Goal: Transaction & Acquisition: Purchase product/service

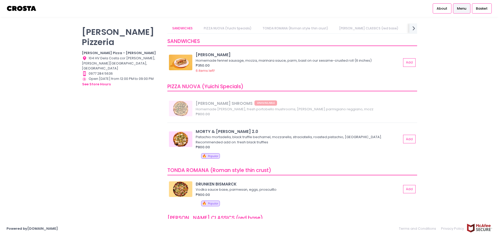
click at [229, 30] on link "PIZZA NUOVA (Yuichi Specials)" at bounding box center [228, 28] width 58 height 10
click at [459, 11] on span "Menu" at bounding box center [461, 8] width 9 height 5
click at [476, 11] on span "Basket" at bounding box center [482, 8] width 12 height 5
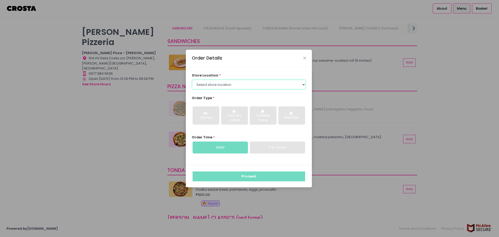
click at [275, 85] on select "Select store location Crosta Pizza - Salcedo Crosta Pizza - San Juan" at bounding box center [249, 85] width 114 height 10
select select "5fabb2e53664a8677beaeb89"
click at [192, 80] on select "Select store location Crosta Pizza - Salcedo Crosta Pizza - San Juan" at bounding box center [249, 85] width 114 height 10
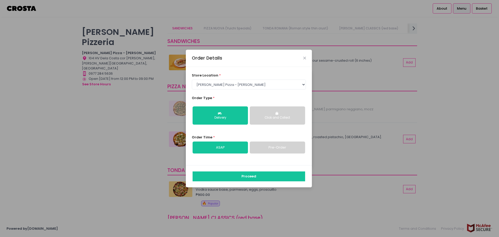
click at [278, 117] on div "Click and Collect" at bounding box center [277, 117] width 48 height 5
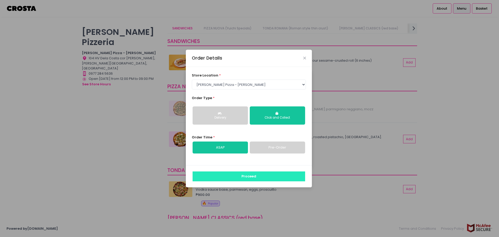
click at [242, 176] on button "Proceed" at bounding box center [249, 176] width 113 height 10
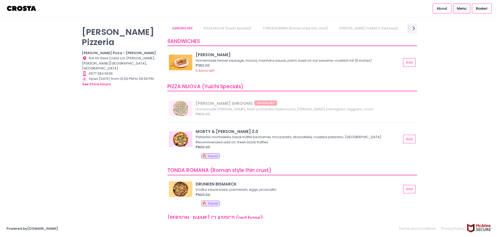
click at [213, 136] on div "Pistachio mortadella, black truffle bechamel, mozzarella, straciatella, roasted…" at bounding box center [298, 139] width 204 height 10
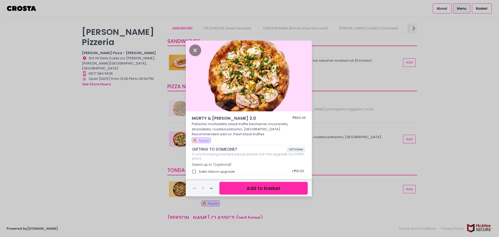
click at [274, 187] on button "Add to basket" at bounding box center [263, 188] width 88 height 13
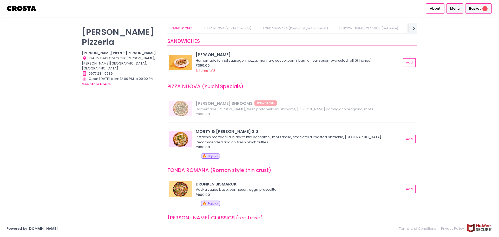
click at [475, 13] on div "Basket 1" at bounding box center [478, 8] width 27 height 10
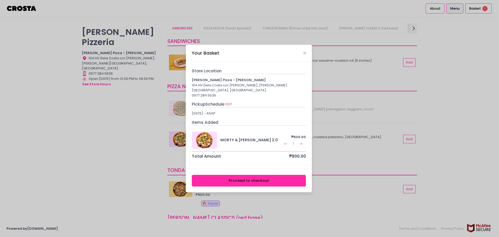
click at [249, 181] on button "Proceed to checkout" at bounding box center [249, 181] width 114 height 12
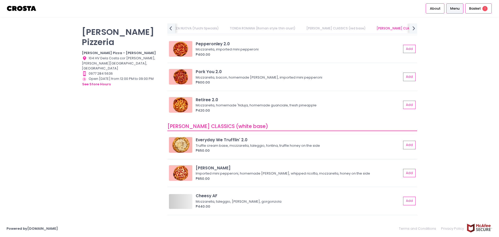
scroll to position [234, 0]
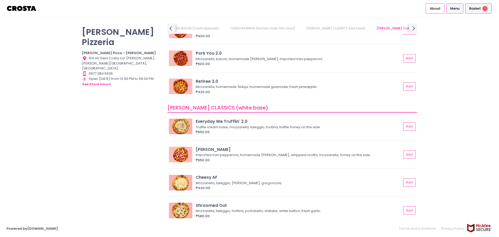
click at [481, 7] on div "Basket 1" at bounding box center [478, 8] width 27 height 10
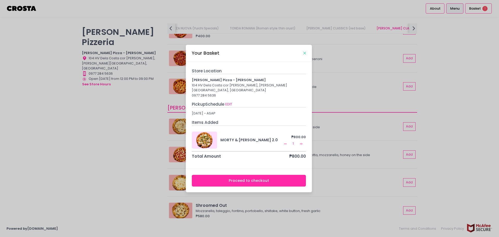
click at [306, 54] on div "Your Basket" at bounding box center [249, 53] width 126 height 17
click at [286, 142] on icon "Remove Created with Sketch." at bounding box center [285, 144] width 4 height 4
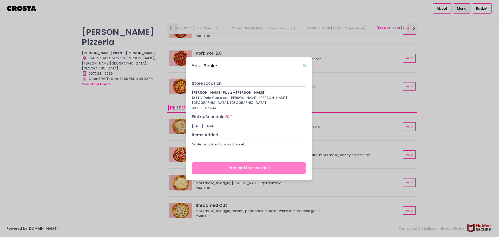
click at [305, 68] on icon "Close" at bounding box center [304, 66] width 3 height 4
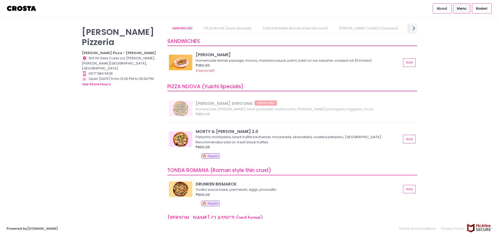
click at [464, 8] on span "Menu" at bounding box center [461, 8] width 9 height 5
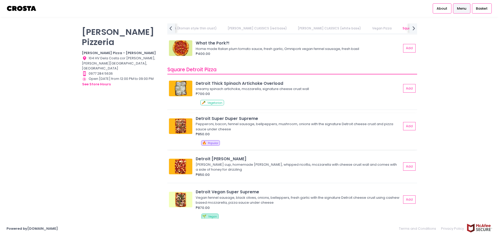
click at [399, 126] on div "Detroit Super Duper Supreme Pepperoni, bacon, fennel sausage, bellpeppers, mush…" at bounding box center [299, 125] width 207 height 21
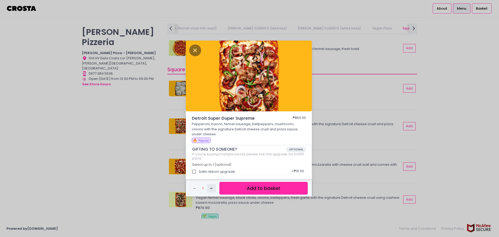
click at [213, 188] on icon "Add Created with Sketch." at bounding box center [211, 188] width 4 height 4
click at [253, 189] on button "Add to basket" at bounding box center [263, 188] width 88 height 13
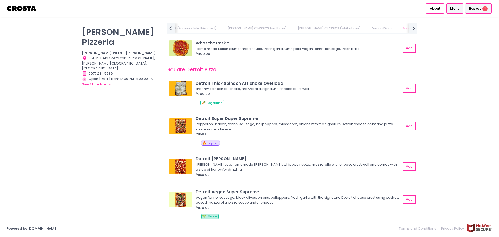
click at [478, 11] on span "Basket" at bounding box center [475, 8] width 12 height 5
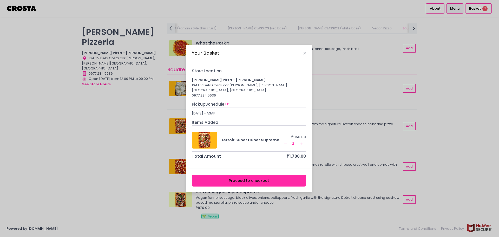
click at [266, 178] on button "Proceed to checkout" at bounding box center [249, 181] width 114 height 12
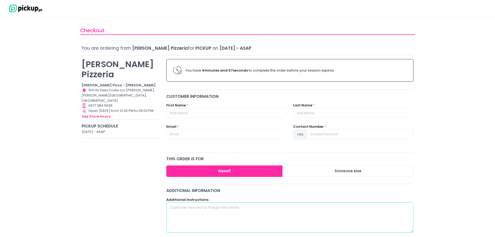
click at [210, 208] on textarea at bounding box center [289, 217] width 247 height 30
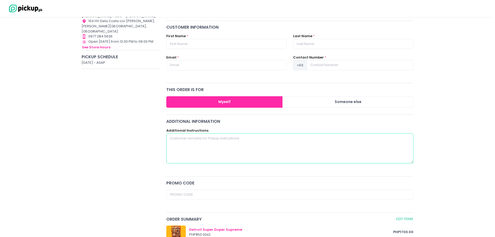
scroll to position [78, 0]
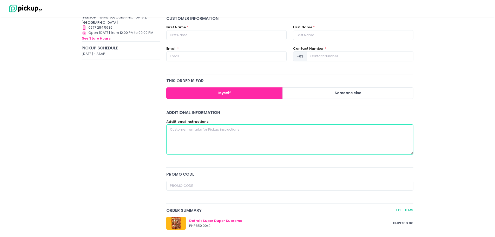
click at [209, 134] on textarea at bounding box center [289, 139] width 247 height 30
type textarea "i"
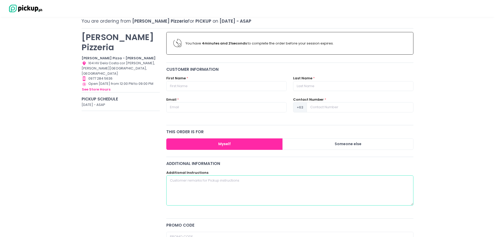
scroll to position [26, 0]
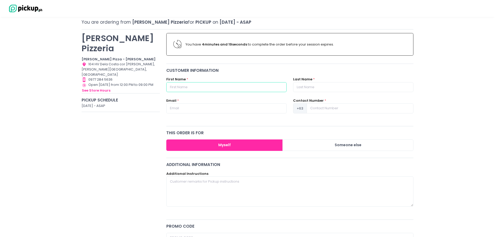
click at [196, 86] on input "text" at bounding box center [226, 87] width 120 height 10
drag, startPoint x: 187, startPoint y: 185, endPoint x: 193, endPoint y: 184, distance: 5.8
click at [188, 185] on textarea at bounding box center [289, 191] width 247 height 30
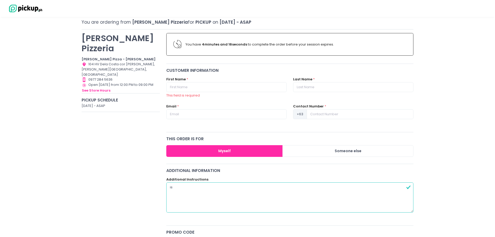
type textarea "i"
type textarea "PLEASE ISSUE MANUAL OR"
click at [202, 88] on input "text" at bounding box center [226, 87] width 120 height 10
click at [216, 87] on input "text" at bounding box center [226, 87] width 120 height 10
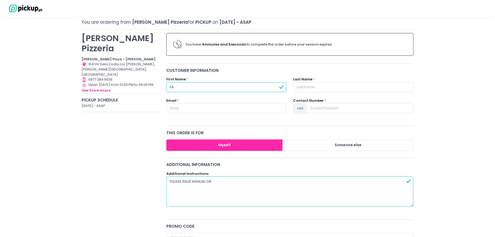
type input "FAE"
drag, startPoint x: 188, startPoint y: 85, endPoint x: 159, endPoint y: 85, distance: 28.8
click at [159, 85] on div "Crosta Pizzeria Crosta Pizza - Salcedo Location Created with Sketch. 104 HV Del…" at bounding box center [247, 216] width 338 height 372
type input "N"
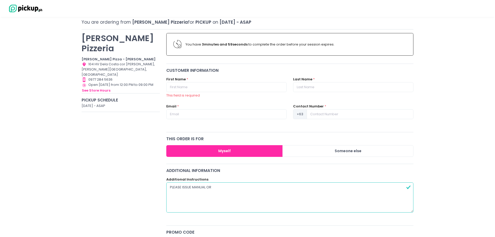
click at [225, 188] on textarea "PLEASE ISSUE MANUAL OR" at bounding box center [289, 197] width 247 height 30
type textarea "PLEASE ISSUE MANUAL OR NAME: NDC TIN: 000-164-120-000 ADDRESS: MAKATI"
click at [448, 183] on div "Checkout You are ordering from Crosta Pizzeria for Pickup on September 9, 2025 …" at bounding box center [247, 205] width 495 height 417
click at [232, 88] on input "text" at bounding box center [226, 87] width 120 height 10
click at [147, 146] on div "Crosta Pizzeria Crosta Pizza - Salcedo Location Created with Sketch. 104 HV Del…" at bounding box center [120, 219] width 85 height 378
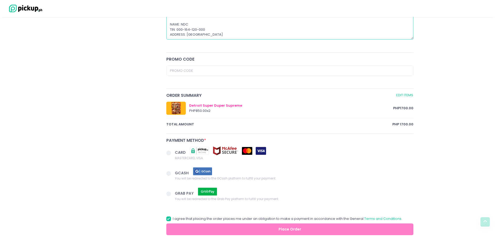
scroll to position [208, 0]
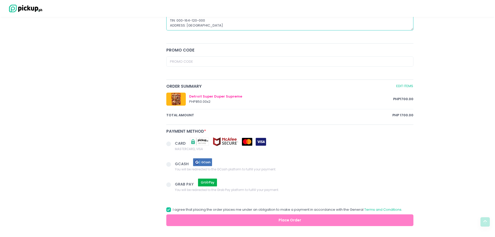
click at [169, 143] on span at bounding box center [168, 143] width 5 height 5
click at [173, 143] on input "CARD MASTERCARD, VISA" at bounding box center [174, 142] width 3 height 3
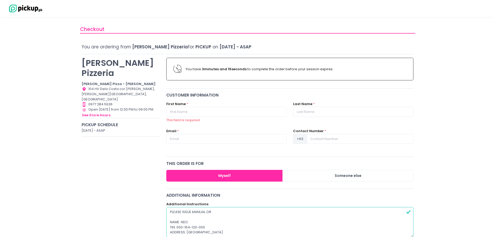
scroll to position [0, 0]
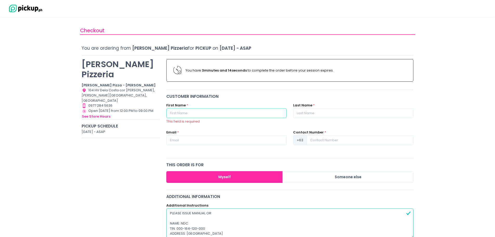
radio input "true"
click at [211, 110] on input "text" at bounding box center [226, 113] width 120 height 10
type input "F"
radio input "true"
type input "FA"
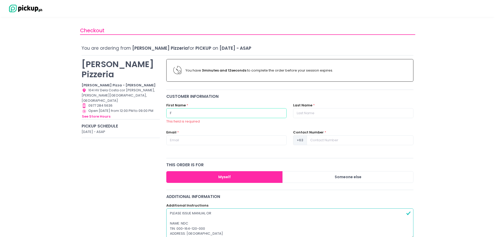
radio input "true"
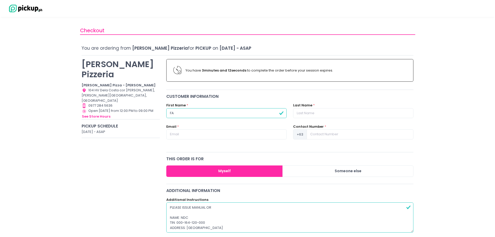
type input "FAE"
radio input "true"
type input "FAE"
radio input "true"
type input "FAE"
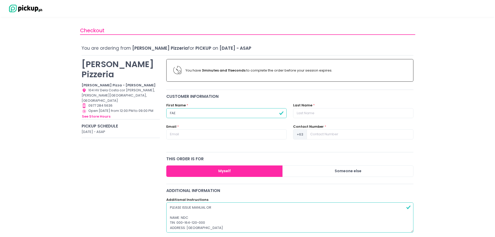
radio input "true"
drag, startPoint x: 368, startPoint y: 118, endPoint x: 367, endPoint y: 114, distance: 3.9
click at [367, 115] on div "Last Name *" at bounding box center [353, 113] width 127 height 21
click at [348, 114] on input "text" at bounding box center [353, 113] width 120 height 10
type input "ESPERAS"
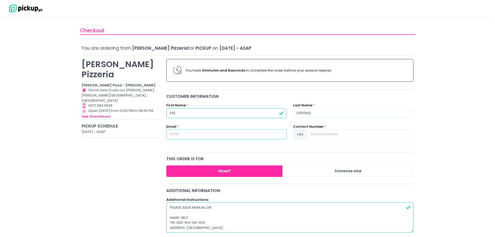
type input "fcesperas@gmail.com"
type input "09282474416"
radio input "true"
click at [198, 110] on input "FAE" at bounding box center [226, 113] width 120 height 10
click at [199, 110] on input "FAE" at bounding box center [226, 113] width 120 height 10
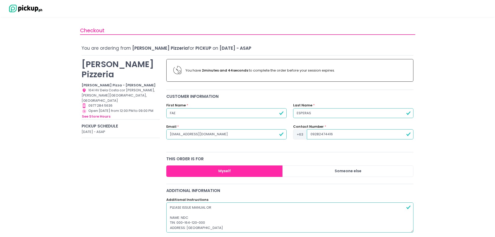
click at [199, 110] on input "FAE" at bounding box center [226, 113] width 120 height 10
type input "g"
radio input "true"
type input "gE"
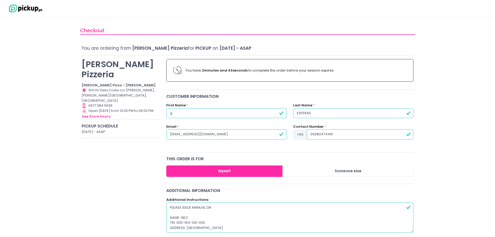
radio input "true"
type input "gEN"
radio input "true"
type input "gENE"
radio input "true"
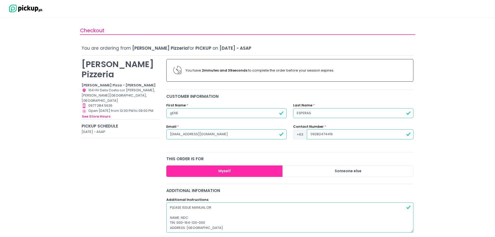
type input "gENE\"
radio input "true"
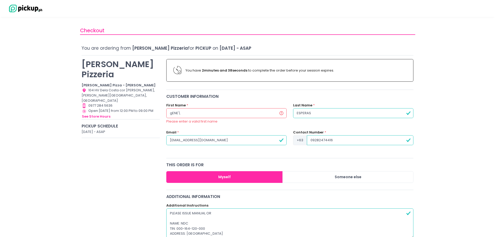
type input "gENE"
radio input "true"
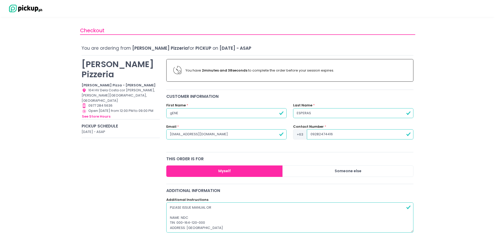
type input "gEN"
radio input "true"
type input "gE"
radio input "true"
type input "g"
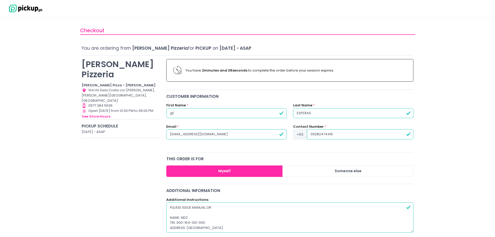
radio input "true"
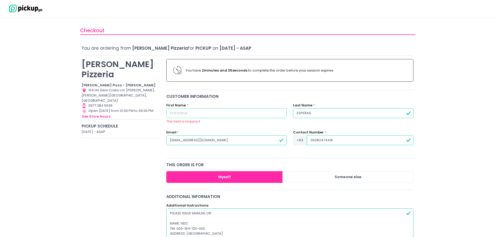
type input "g"
radio input "true"
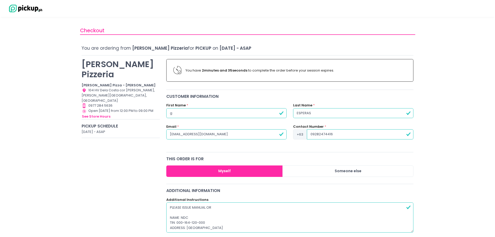
type input "gE"
radio input "true"
type input "gEB"
radio input "true"
type input "gE"
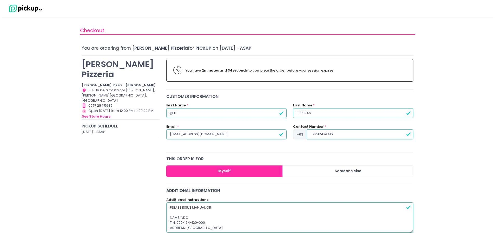
radio input "true"
type input "g"
radio input "true"
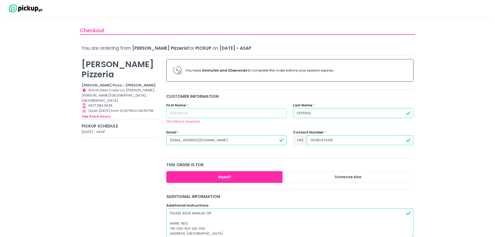
type input "G"
radio input "true"
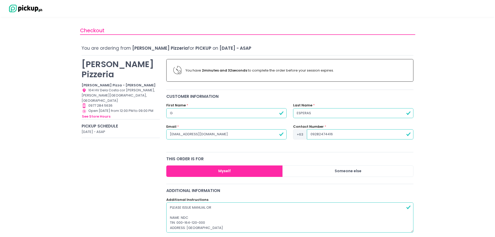
type input "Ge"
radio input "true"
type input "Gen"
radio input "true"
type input "Gene"
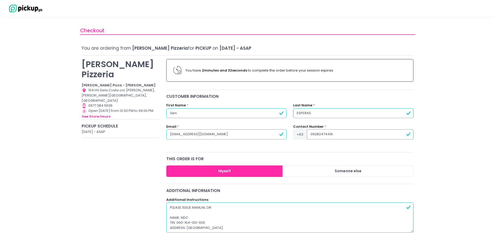
radio input "true"
type input "Genef"
radio input "true"
type input "Genefl"
radio input "true"
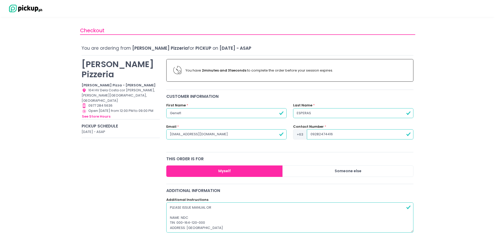
type input "Geneflo"
radio input "true"
type input "Geneflor"
radio input "true"
type input "Geneflor"
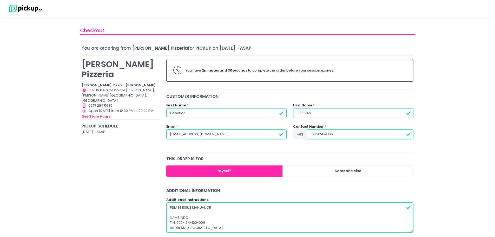
radio input "true"
type input "Geneflor"
radio input "true"
drag, startPoint x: 314, startPoint y: 114, endPoint x: 285, endPoint y: 116, distance: 28.9
click at [285, 116] on div "First Name * Geneflor Last Name * ESPERAS" at bounding box center [290, 113] width 254 height 21
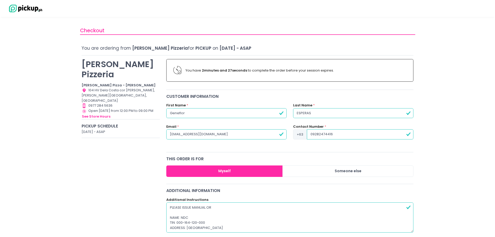
type input "S"
radio input "true"
type input "Sa"
radio input "true"
type input "San"
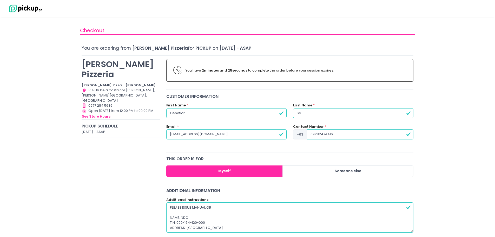
radio input "true"
type input "Sant"
radio input "true"
type input "Santi"
radio input "true"
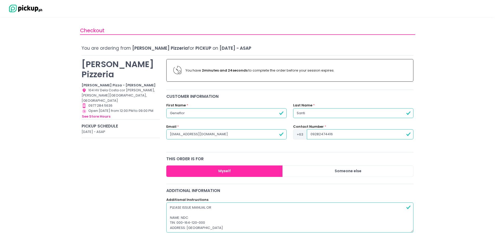
type input "Santia"
radio input "true"
type input "Santiag"
radio input "true"
type input "Santiago"
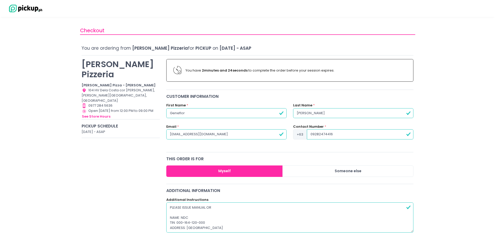
radio input "true"
type input "Santiago"
radio input "true"
drag, startPoint x: 217, startPoint y: 135, endPoint x: 61, endPoint y: 144, distance: 156.4
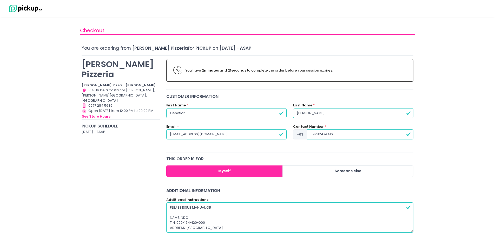
type input "g"
radio input "true"
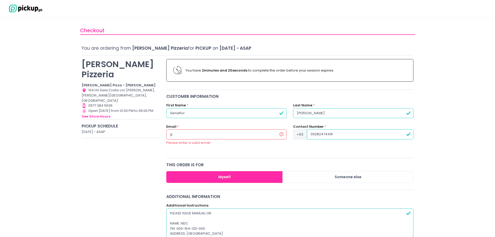
type input "ge"
radio input "true"
type input "geb"
radio input "true"
type input "ge"
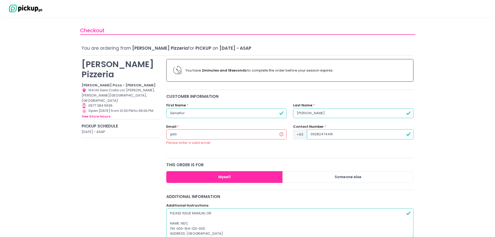
radio input "true"
type input "gen"
radio input "true"
type input "gene"
radio input "true"
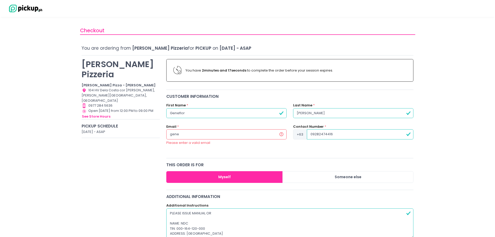
type input "genef"
radio input "true"
type input "genefl"
radio input "true"
type input "geneflo"
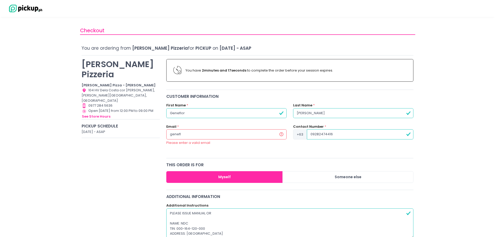
radio input "true"
type input "geneflor"
radio input "true"
type input "geneflors"
radio input "true"
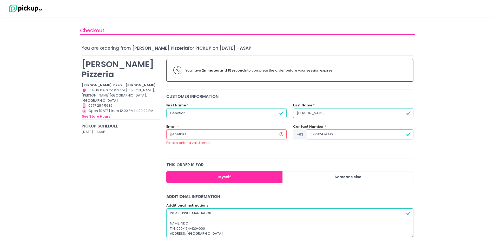
type input "geneflorsa"
radio input "true"
type input "geneflorsan"
radio input "true"
type input "geneflorsant"
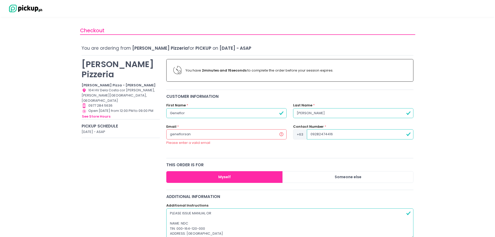
radio input "true"
type input "geneflorsanti"
radio input "true"
type input "geneflorsantia"
radio input "true"
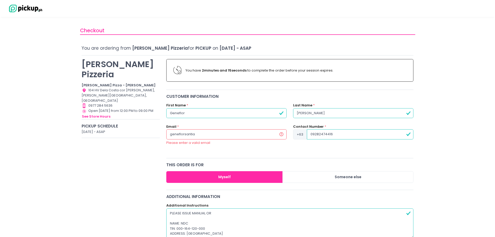
type input "geneflorsantiag"
radio input "true"
type input "geneflorsantiago"
radio input "true"
type input "geneflorsantiago@"
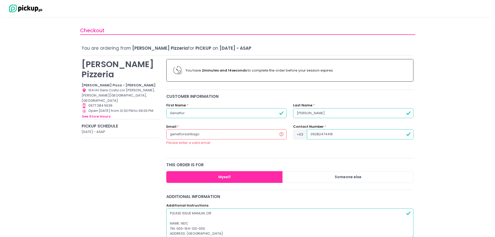
radio input "true"
type input "geneflorsantiago@n"
radio input "true"
type input "geneflorsantiago@nd"
radio input "true"
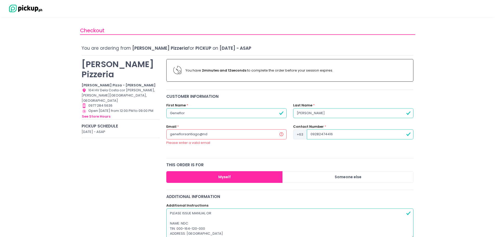
type input "geneflorsantiago@ndc"
radio input "true"
type input "geneflorsantiago@ndc."
radio input "true"
type input "geneflorsantiago@ndc.g"
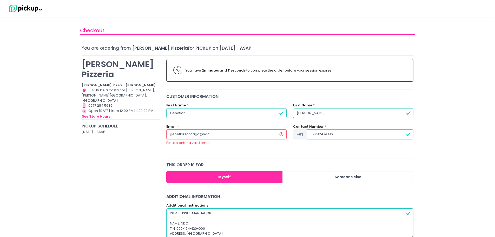
radio input "true"
type input "geneflorsantiago@ndc.go"
radio input "true"
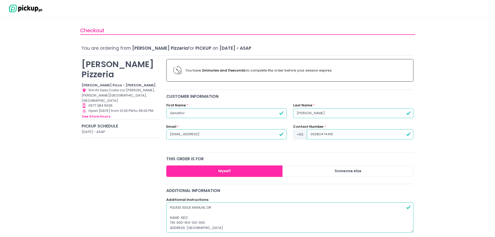
type input "geneflorsantiago@ndc.gov"
radio input "true"
type input "geneflorsantiago@ndc.gov."
radio input "true"
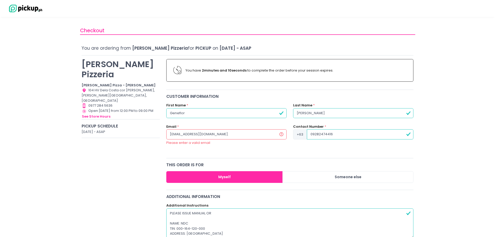
type input "geneflorsantiago@ndc.gov.p"
radio input "true"
type input "geneflorsantiago@ndc.gov.ph"
radio input "true"
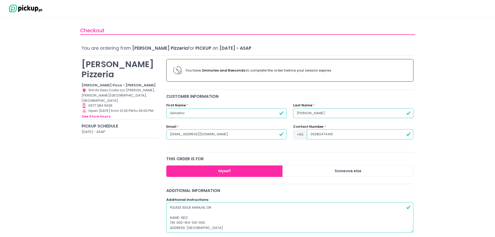
type input "geneflorsantiago@ndc.gov.ph"
radio input "true"
click at [370, 132] on input "09282474416" at bounding box center [360, 134] width 107 height 10
click at [370, 131] on input "09282474416" at bounding box center [360, 134] width 107 height 10
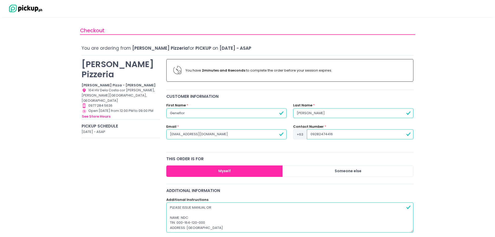
drag, startPoint x: 370, startPoint y: 131, endPoint x: 267, endPoint y: 126, distance: 103.8
click at [257, 129] on div "Email * geneflorsantiago@ndc.gov.ph Contact Number * +63 09282474416" at bounding box center [290, 134] width 254 height 21
type input "0"
radio input "true"
type input "09"
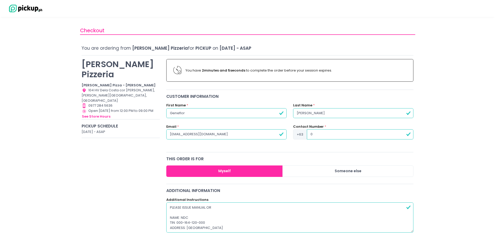
radio input "true"
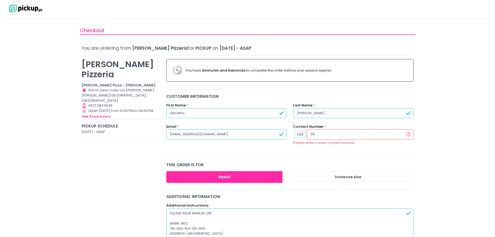
type input "092"
radio input "true"
type input "0927"
radio input "true"
type input "09274"
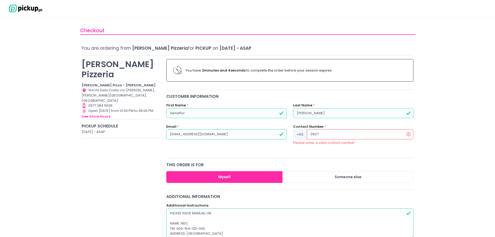
radio input "true"
type input "092744"
radio input "true"
type input "0927447"
radio input "true"
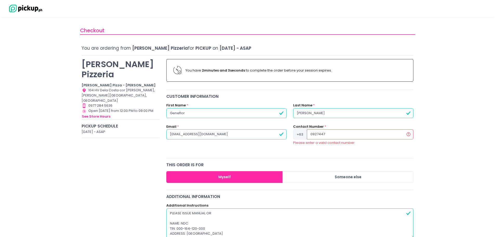
type input "09274473"
radio input "true"
type input "092744731"
radio input "true"
type input "0927447315"
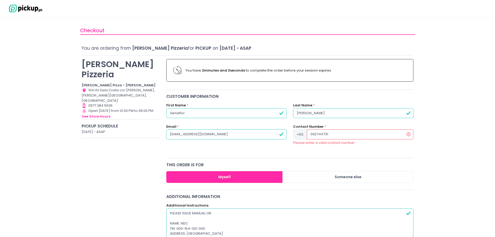
radio input "true"
type input "09274473155"
radio input "true"
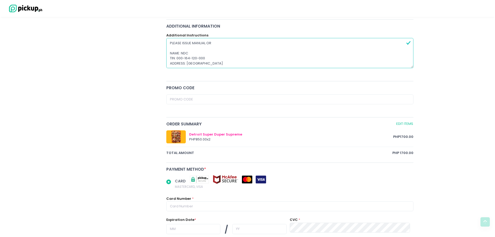
scroll to position [182, 0]
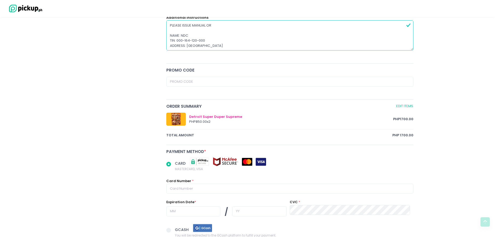
type input "09274473155"
click at [193, 184] on input "text" at bounding box center [289, 188] width 247 height 10
radio input "true"
type input "5"
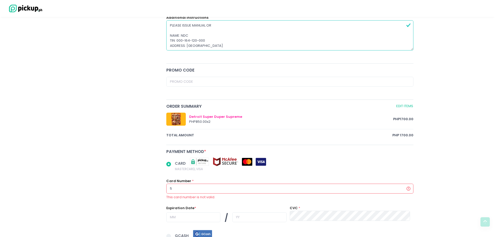
radio input "true"
type input "54"
radio input "true"
type input "545"
radio input "true"
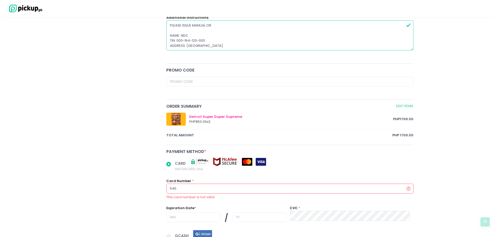
type input "5455"
radio input "true"
type input "54551"
radio input "true"
type input "545512"
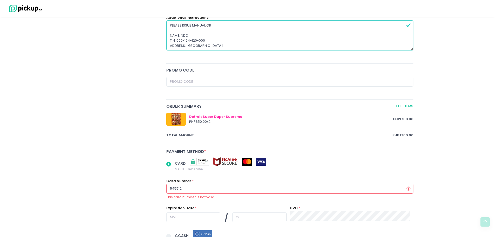
radio input "true"
type input "5455122"
radio input "true"
type input "54551229"
radio input "true"
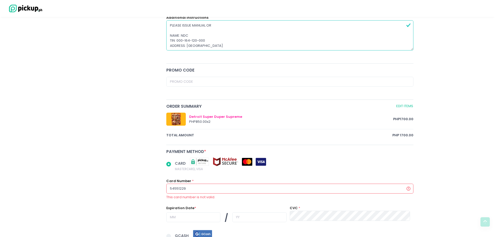
type input "545512290"
radio input "true"
type input "5455122904"
radio input "true"
type input "54551229048"
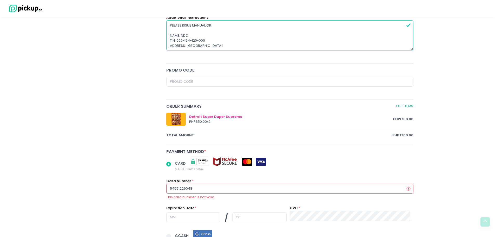
radio input "true"
type input "545512290481"
radio input "true"
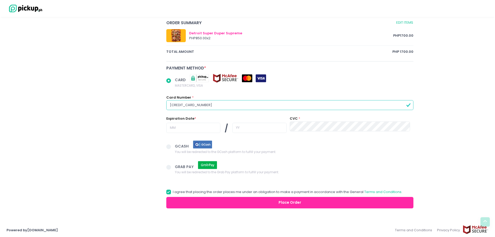
scroll to position [267, 0]
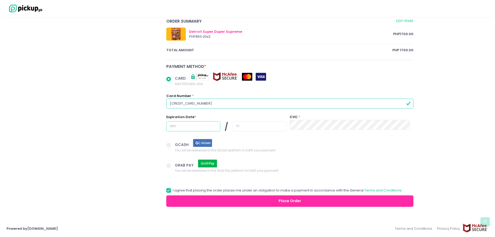
click at [189, 127] on input "text" at bounding box center [193, 126] width 54 height 10
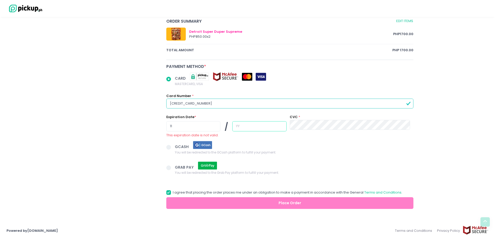
click at [245, 130] on input "text" at bounding box center [259, 126] width 54 height 10
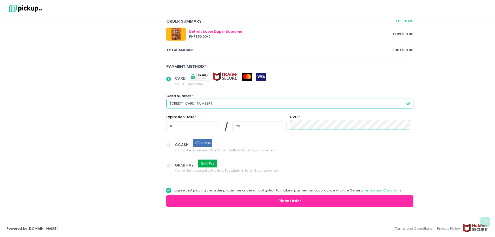
click at [316, 202] on button "Place Order" at bounding box center [289, 201] width 247 height 12
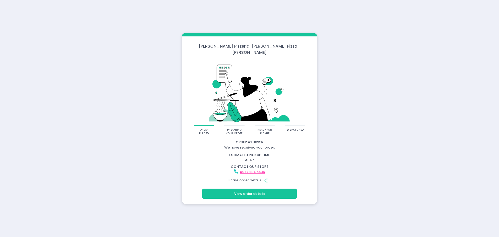
click at [263, 193] on button "View order details" at bounding box center [249, 193] width 95 height 10
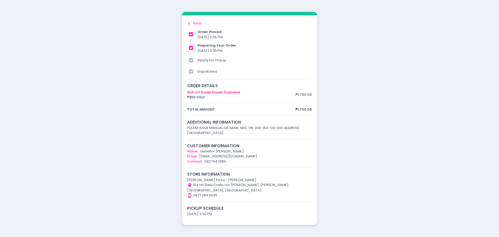
click at [196, 25] on div "Back to home Created with Sketch. Back" at bounding box center [249, 23] width 125 height 5
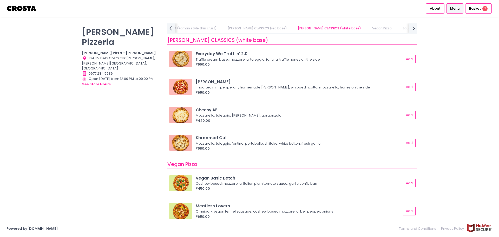
scroll to position [286, 0]
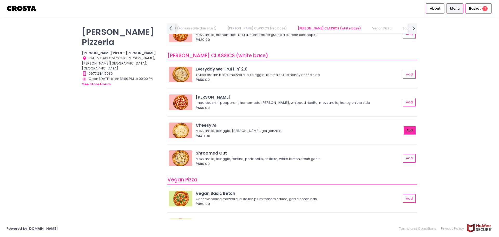
click at [405, 133] on button "Add" at bounding box center [410, 130] width 12 height 9
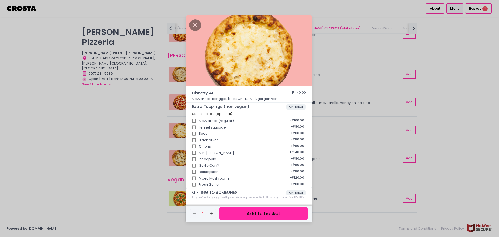
click at [245, 216] on button "Add to basket" at bounding box center [263, 213] width 88 height 13
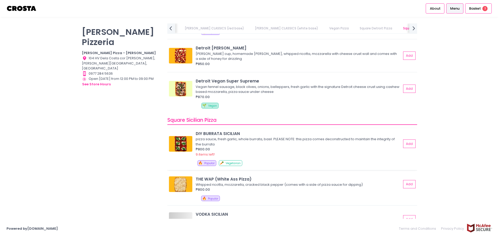
scroll to position [650, 0]
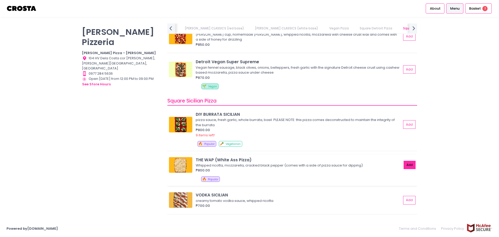
click at [404, 166] on button "Add" at bounding box center [410, 165] width 12 height 9
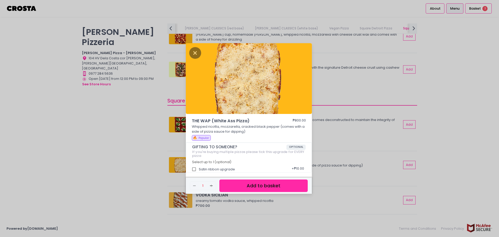
click at [272, 187] on button "Add to basket" at bounding box center [263, 185] width 88 height 13
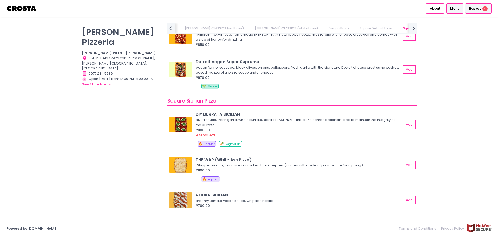
click at [476, 9] on span "Basket" at bounding box center [475, 8] width 12 height 5
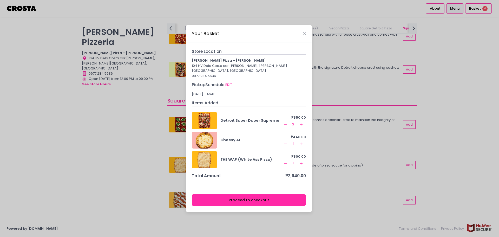
click at [285, 122] on icon "Remove Created with Sketch." at bounding box center [285, 124] width 4 height 4
click at [286, 124] on rect at bounding box center [285, 124] width 3 height 0
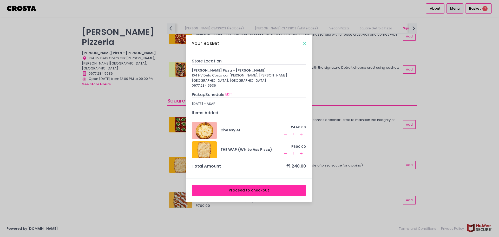
click at [305, 45] on icon "Close" at bounding box center [304, 44] width 3 height 4
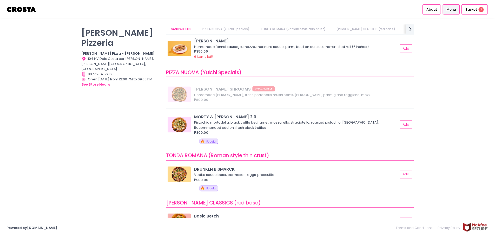
scroll to position [0, 0]
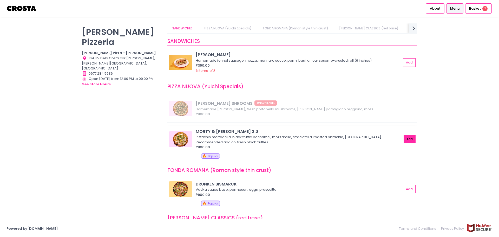
click at [404, 140] on button "Add" at bounding box center [410, 139] width 12 height 9
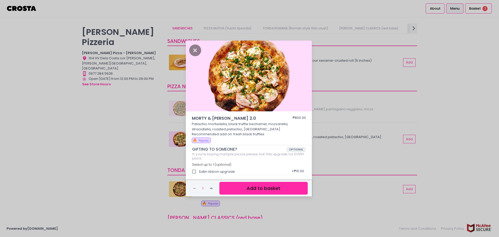
click at [269, 191] on button "Add to basket" at bounding box center [263, 188] width 88 height 13
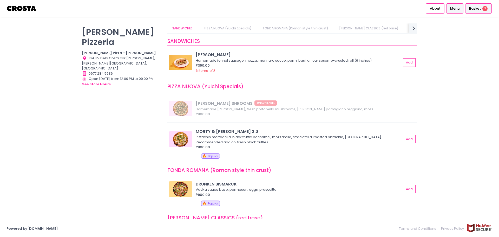
click at [479, 9] on span "Basket" at bounding box center [475, 8] width 12 height 5
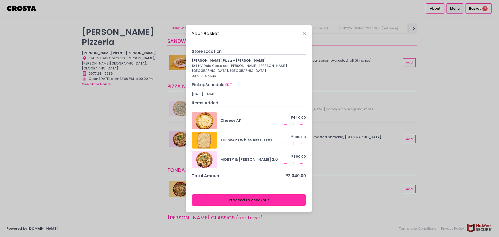
click at [286, 142] on icon "Remove Created with Sketch." at bounding box center [285, 144] width 4 height 4
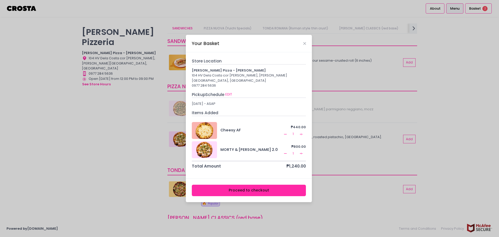
click at [301, 151] on icon "Add Created with Sketch." at bounding box center [301, 153] width 4 height 4
click at [261, 189] on button "Proceed to checkout" at bounding box center [249, 190] width 114 height 12
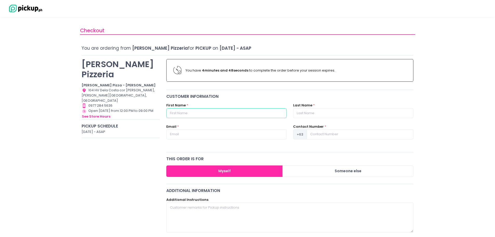
click at [256, 108] on input "text" at bounding box center [226, 113] width 120 height 10
type input "Geneflor"
click at [336, 116] on input "text" at bounding box center [353, 113] width 120 height 10
type input "Santiago"
click at [216, 134] on input "text" at bounding box center [226, 134] width 120 height 10
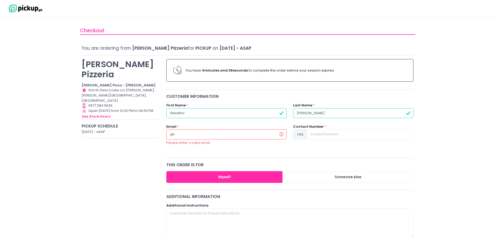
type input "geneflorsantiago@ndc.gov.ph"
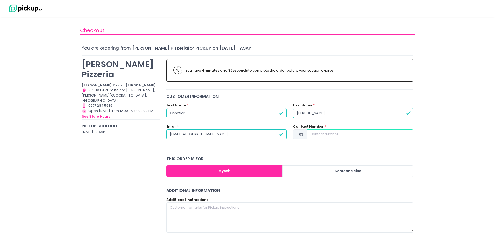
click at [354, 133] on input at bounding box center [360, 134] width 107 height 10
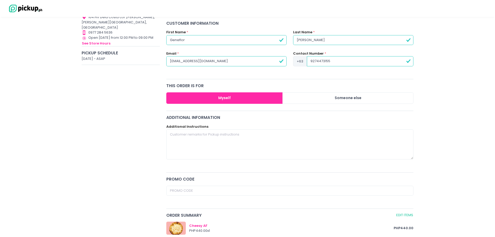
scroll to position [78, 0]
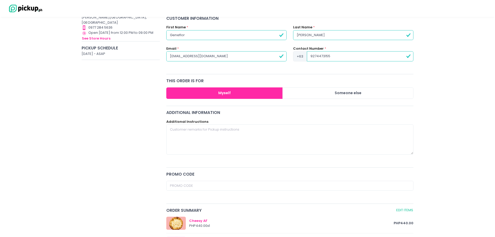
type input "9274473155"
click at [184, 130] on textarea at bounding box center [289, 139] width 247 height 30
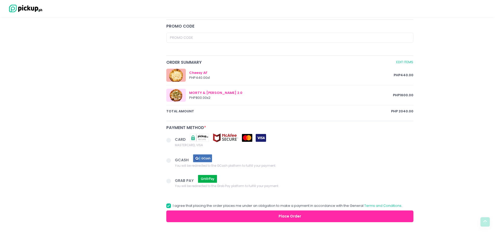
scroll to position [234, 0]
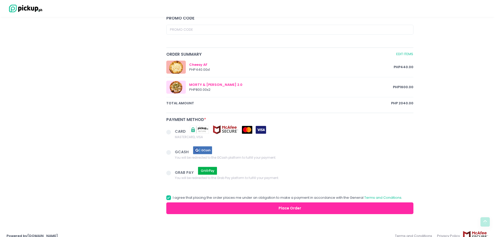
type textarea "Please issue MANUAL OR: Name: NDC; TIN: 000164120000; Address: Makati"
click at [172, 130] on span at bounding box center [170, 132] width 9 height 7
click at [173, 130] on input "CARD MASTERCARD, VISA" at bounding box center [174, 130] width 3 height 3
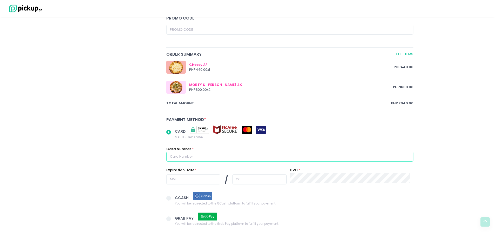
click at [230, 158] on input "text" at bounding box center [289, 156] width 247 height 10
radio input "true"
type input "5"
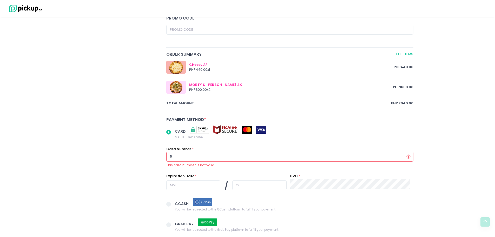
radio input "true"
type input "54"
radio input "true"
type input "545"
radio input "true"
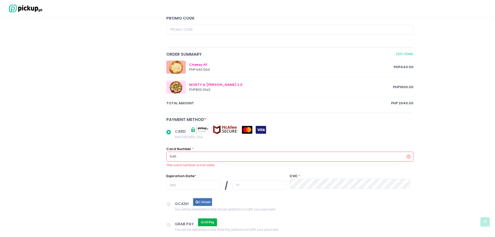
type input "5455"
radio input "true"
type input "54551"
radio input "true"
type input "545512"
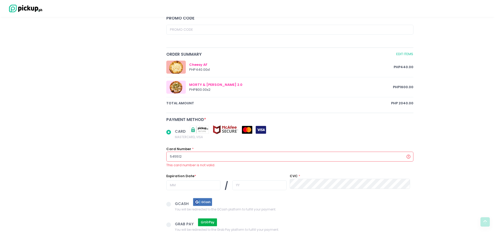
radio input "true"
type input "5455122"
radio input "true"
type input "54551229"
radio input "true"
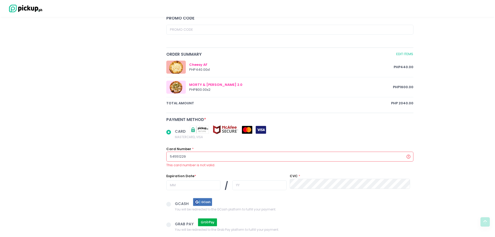
type input "545512290"
radio input "true"
type input "5455122904"
radio input "true"
type input "54551229048"
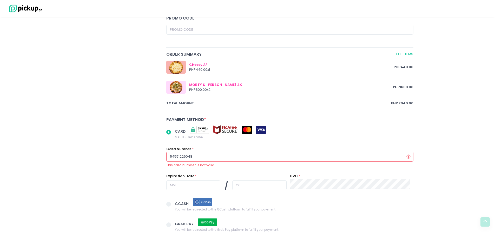
radio input "true"
type input "545512290481"
radio input "true"
type input "5455122904811"
radio input "true"
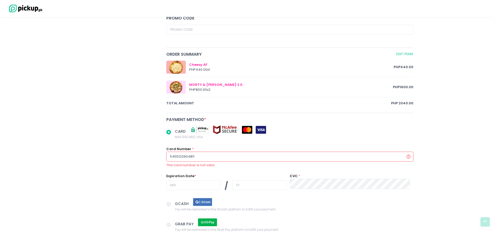
type input "54551229048110"
radio input "true"
type input "545512290481103"
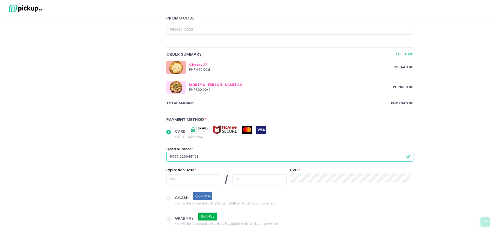
radio input "true"
type input "5455122904811032"
click at [174, 180] on input "text" at bounding box center [193, 179] width 54 height 10
radio input "true"
type input "1"
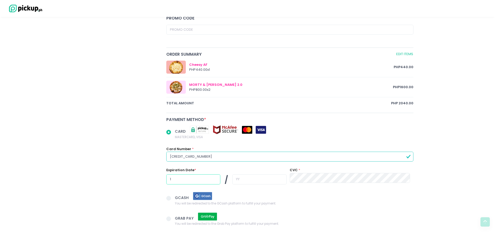
radio input "true"
type input "11"
click at [260, 181] on input "text" at bounding box center [259, 179] width 54 height 10
radio input "true"
type input "2"
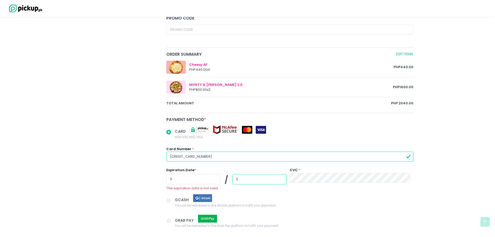
radio input "true"
type input "29"
click at [324, 183] on div "CVC *" at bounding box center [350, 177] width 127 height 21
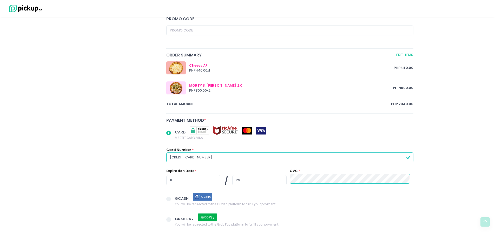
scroll to position [287, 0]
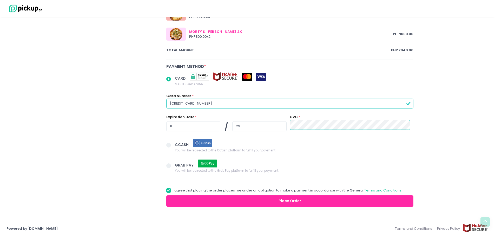
click at [305, 201] on button "Place Order" at bounding box center [289, 201] width 247 height 12
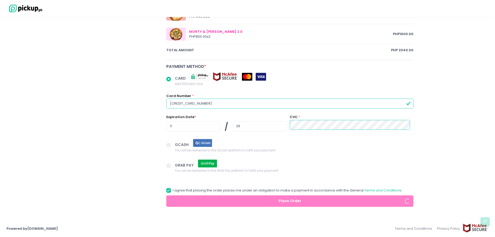
radio input "true"
